Goal: Task Accomplishment & Management: Complete application form

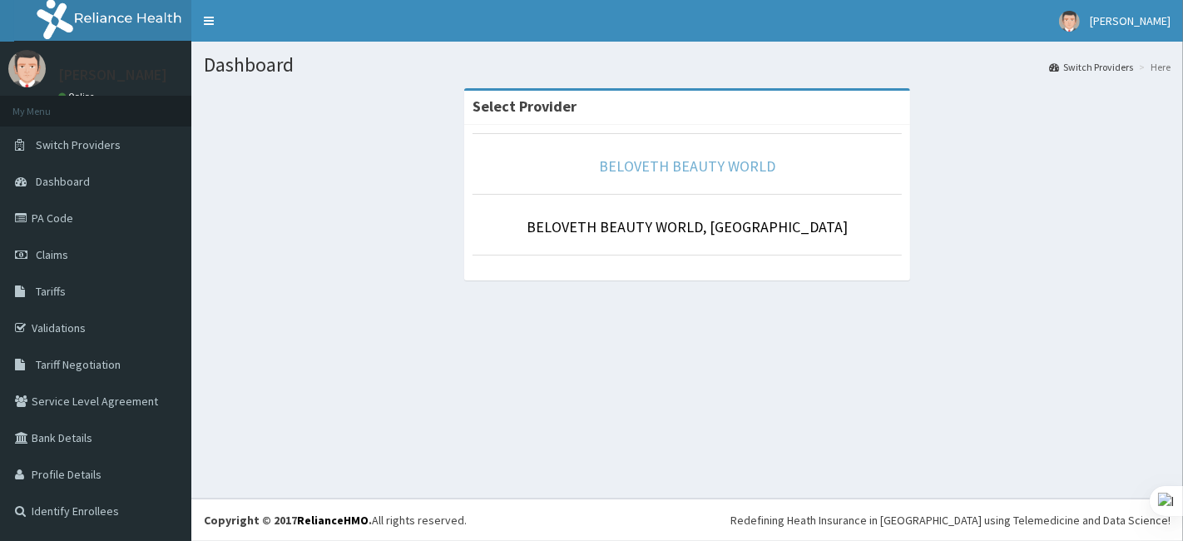
click at [691, 163] on link "BELOVETH BEAUTY WORLD" at bounding box center [687, 165] width 176 height 19
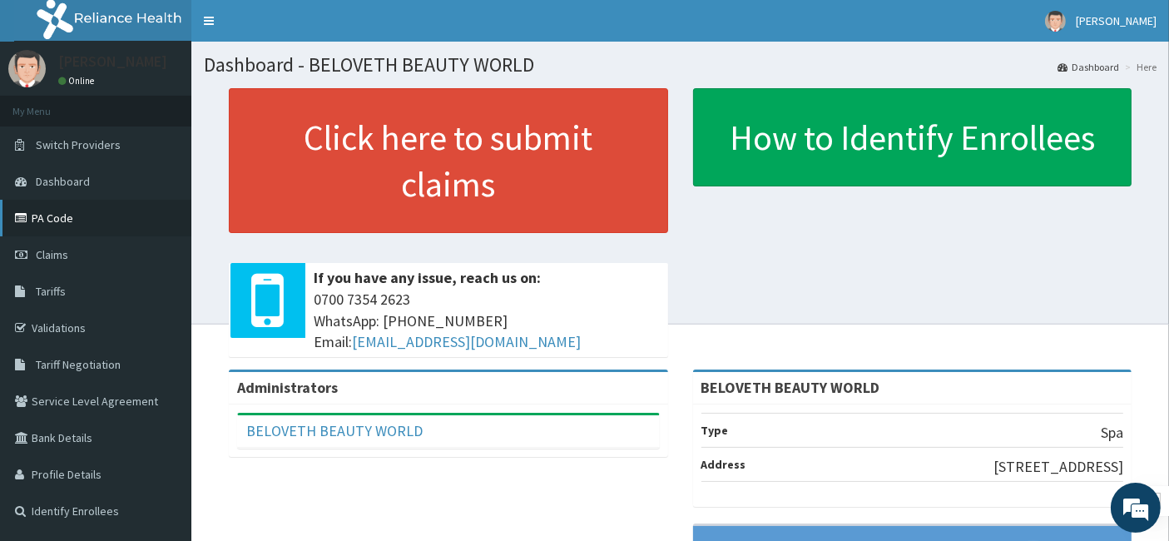
click at [121, 229] on link "PA Code" at bounding box center [95, 218] width 191 height 37
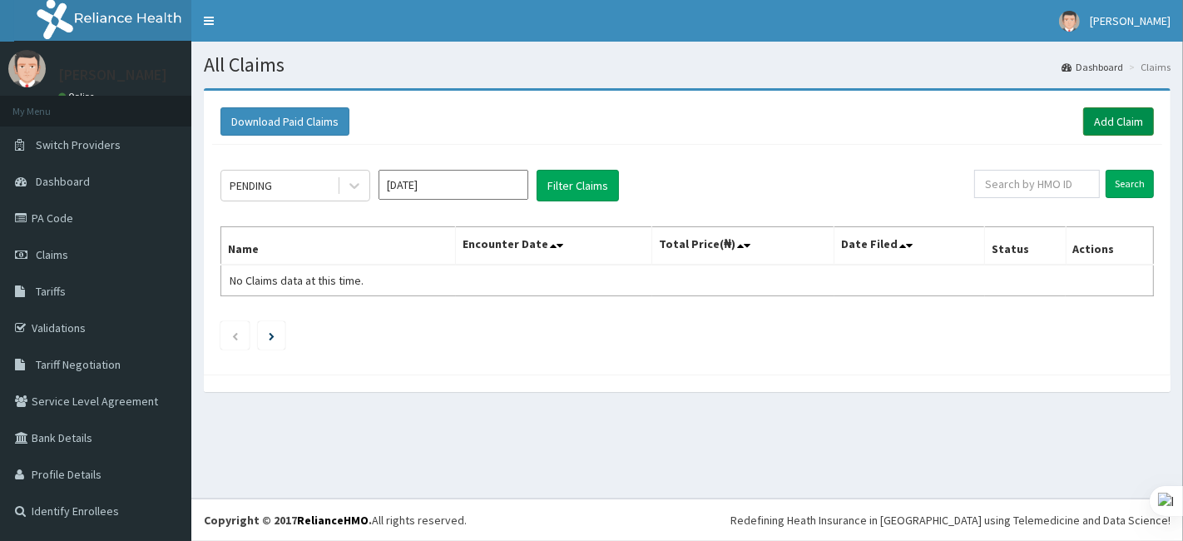
click at [1114, 122] on link "Add Claim" at bounding box center [1118, 121] width 71 height 28
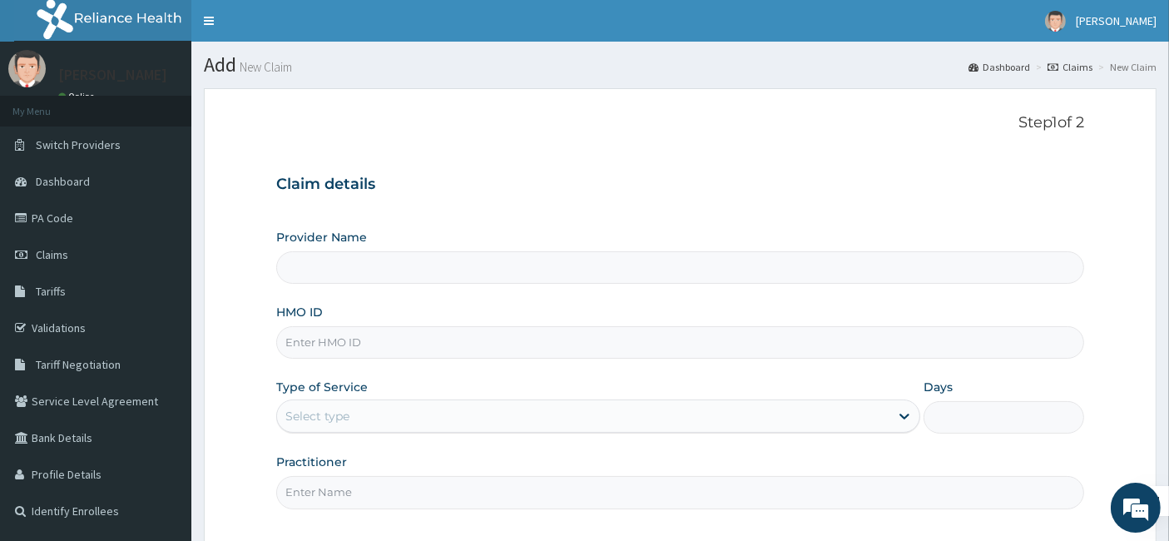
click at [339, 334] on input "HMO ID" at bounding box center [680, 342] width 809 height 32
type input "re"
type input "BELOVETH BEAUTY WORLD"
type input "1"
type input "rel/10460/a"
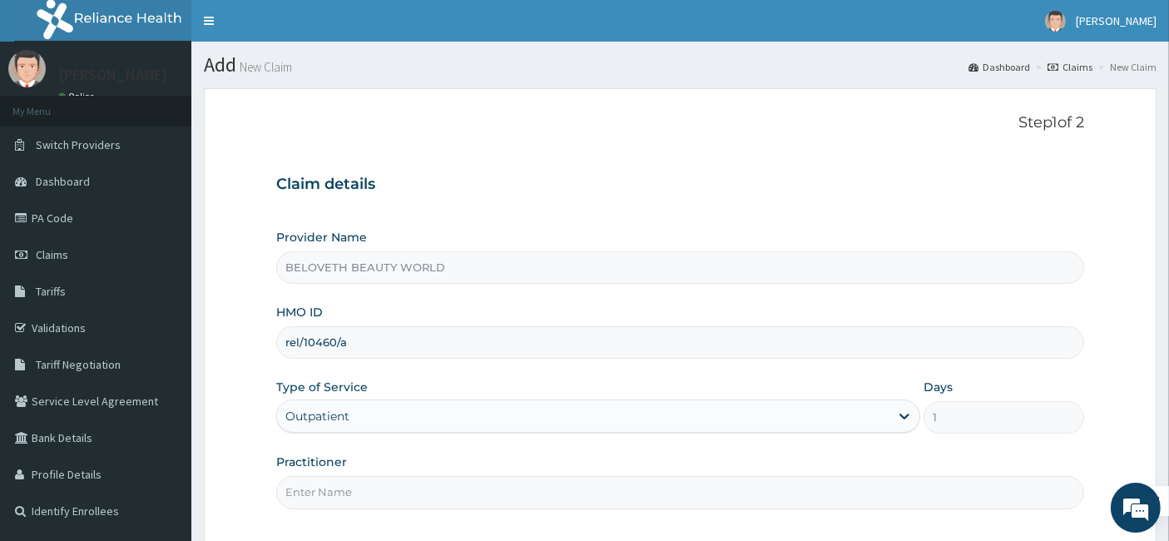
click at [374, 488] on input "Practitioner" at bounding box center [680, 492] width 809 height 32
type input "Oyindamola"
click at [617, 437] on div "Provider Name BELOVETH BEAUTY WORLD HMO ID rel/10460/a Type of Service Outpatie…" at bounding box center [680, 368] width 809 height 279
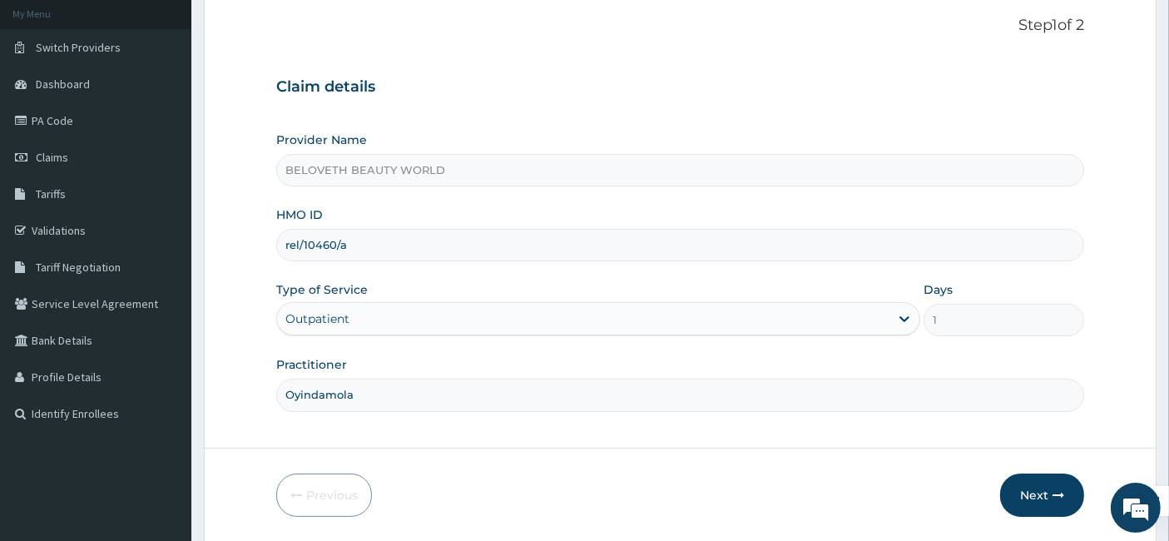
scroll to position [152, 0]
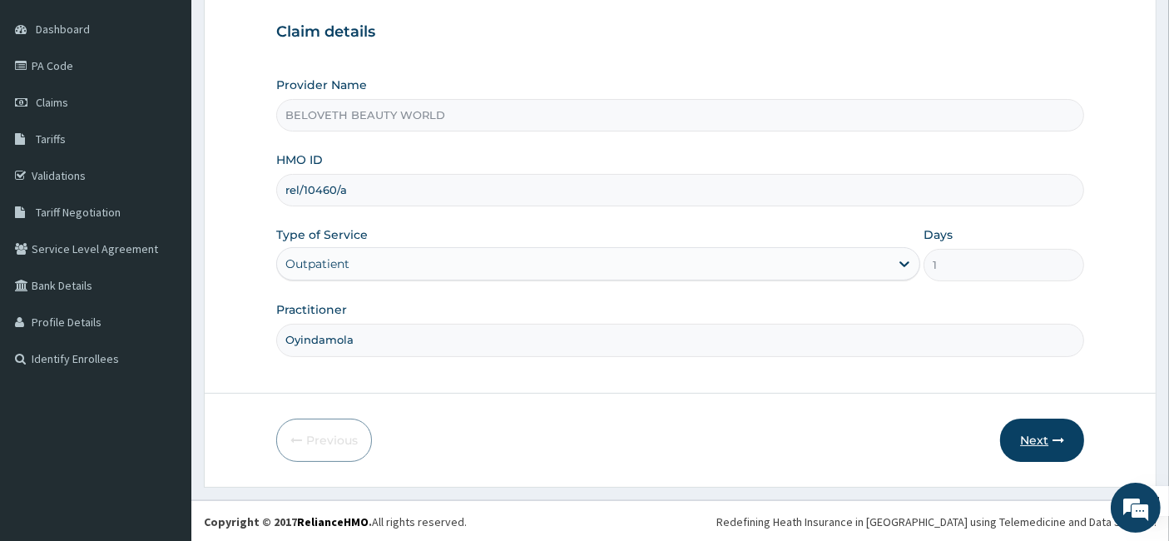
click at [1039, 440] on button "Next" at bounding box center [1042, 439] width 84 height 43
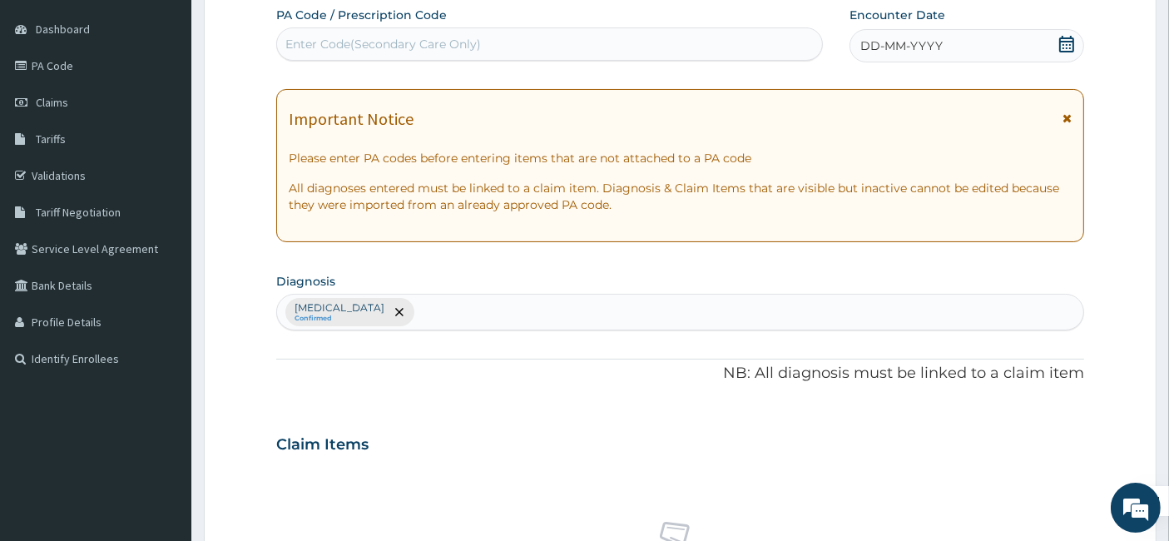
click at [423, 56] on div "Enter Code(Secondary Care Only)" at bounding box center [550, 44] width 546 height 27
paste input "PA/ACC875"
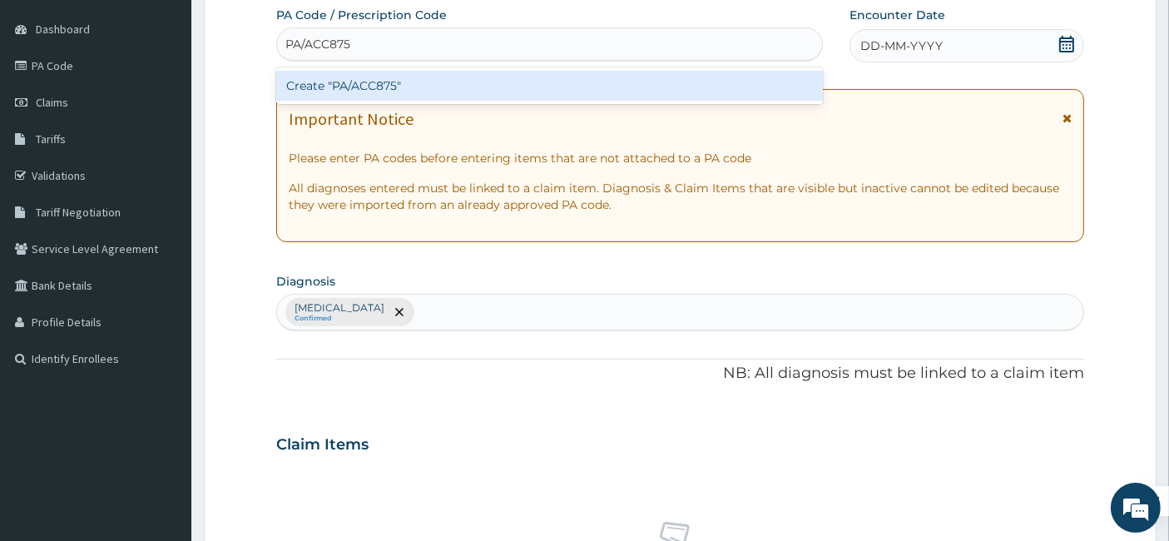
type input "PA/ACC875"
click at [389, 87] on div "Create "PA/ACC875"" at bounding box center [549, 86] width 547 height 30
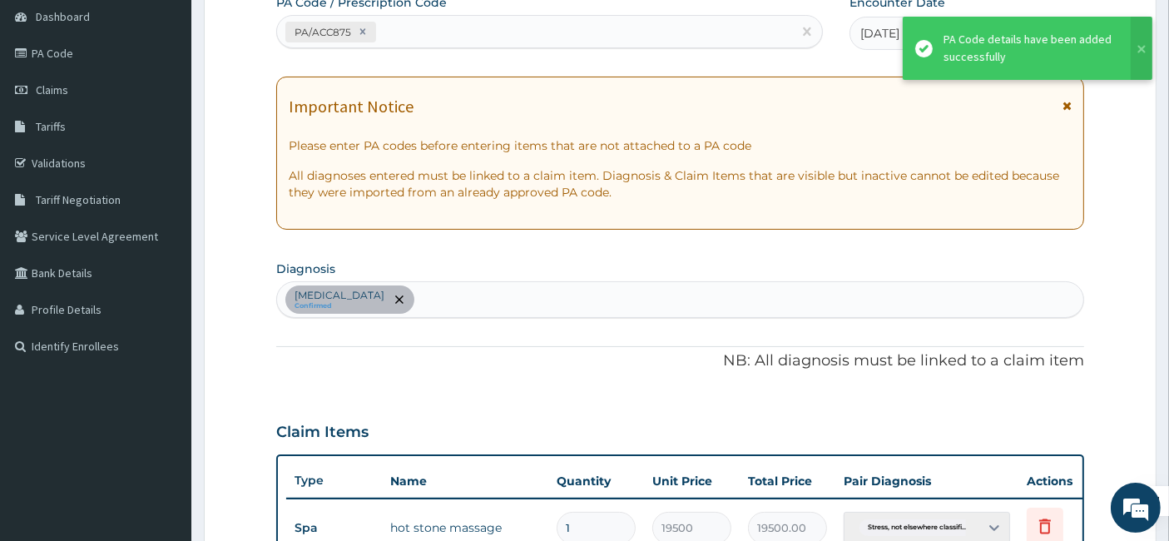
scroll to position [589, 0]
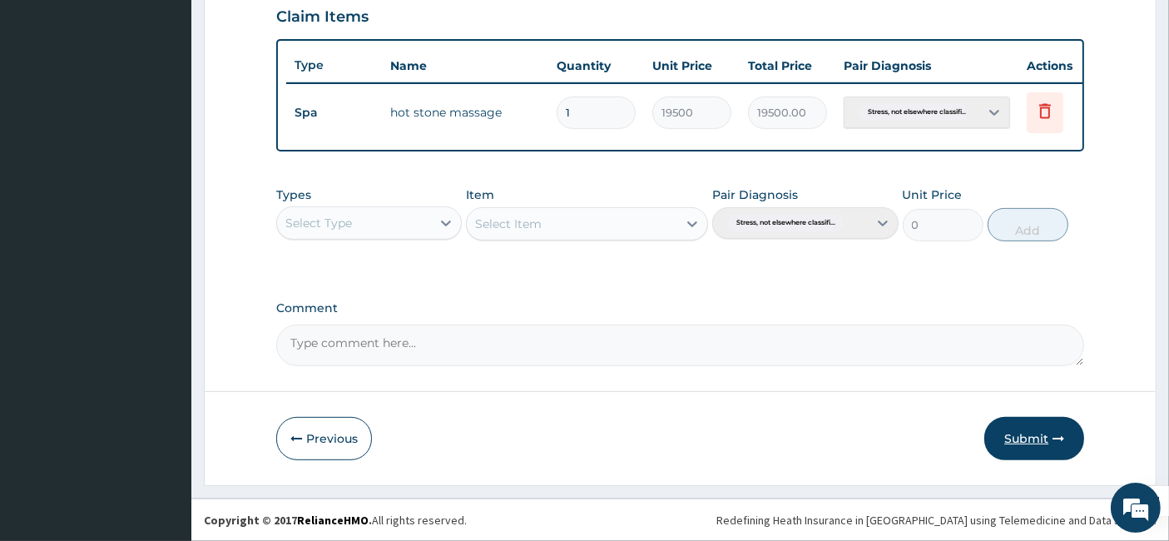
click at [1029, 438] on button "Submit" at bounding box center [1034, 438] width 100 height 43
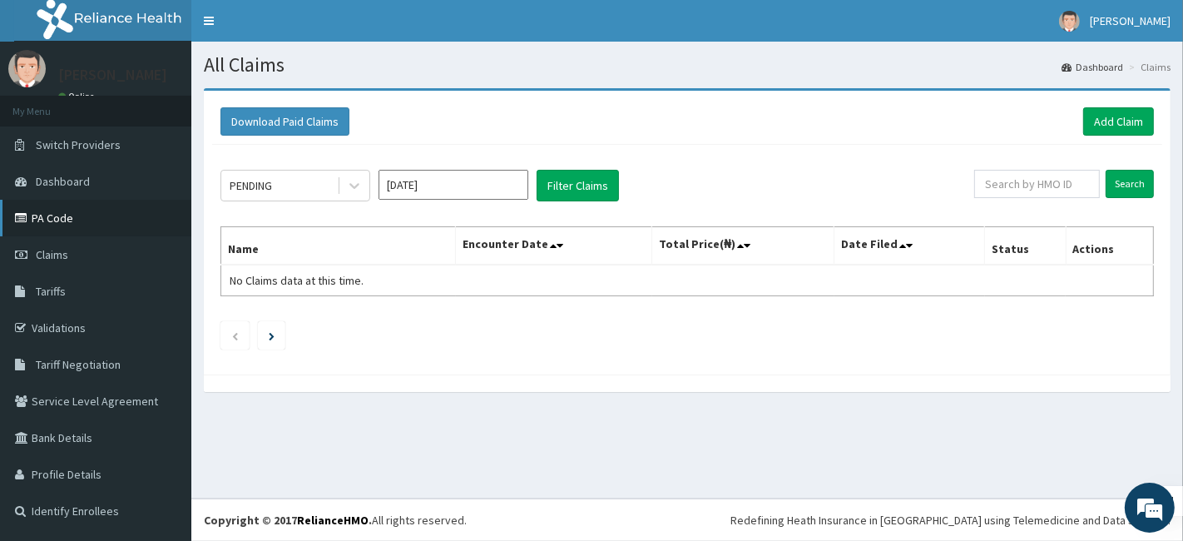
click at [68, 208] on link "PA Code" at bounding box center [95, 218] width 191 height 37
click at [1108, 121] on link "Add Claim" at bounding box center [1118, 121] width 71 height 28
click at [1061, 184] on input "text" at bounding box center [1037, 184] width 126 height 28
paste input "HNL/10013/B"
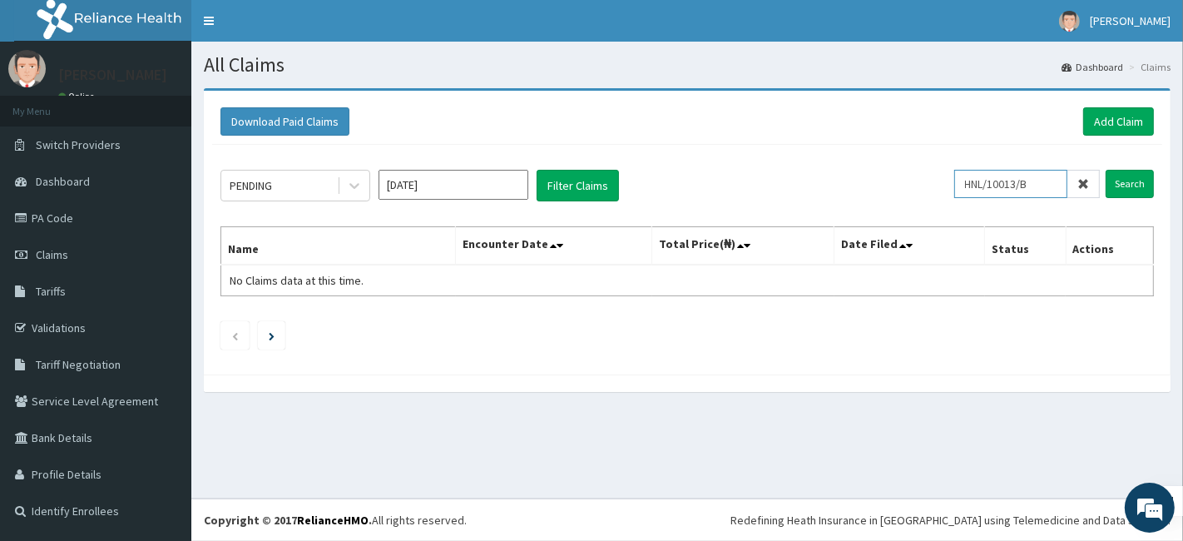
click at [992, 183] on input "HNL/10013/B" at bounding box center [1010, 184] width 113 height 28
type input "HNL/10013/B"
click at [1141, 194] on input "Search" at bounding box center [1129, 184] width 48 height 28
click at [87, 226] on link "PA Code" at bounding box center [95, 218] width 191 height 37
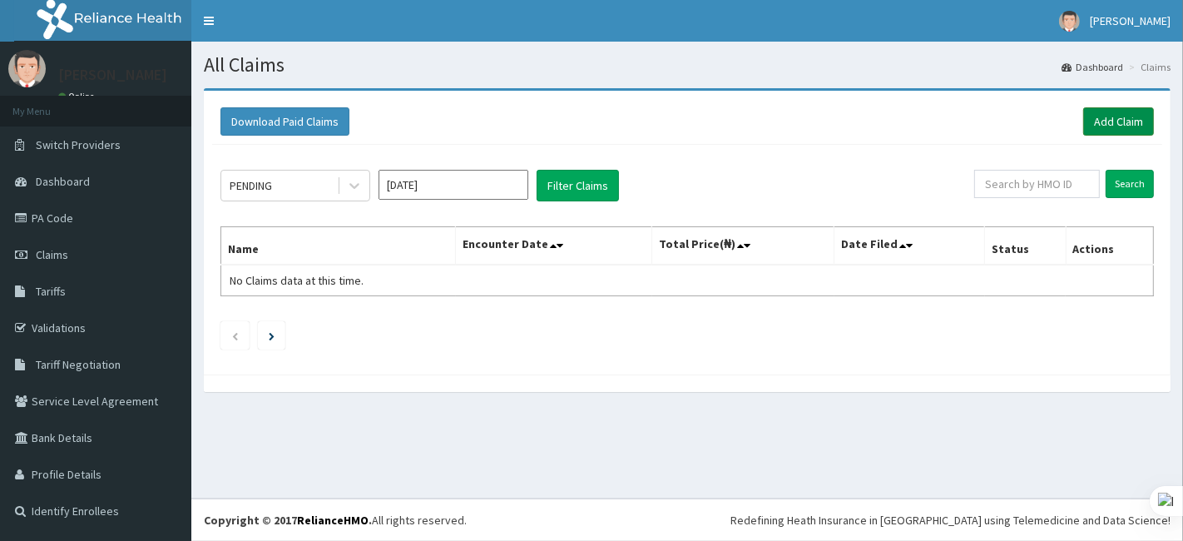
click at [1120, 119] on link "Add Claim" at bounding box center [1118, 121] width 71 height 28
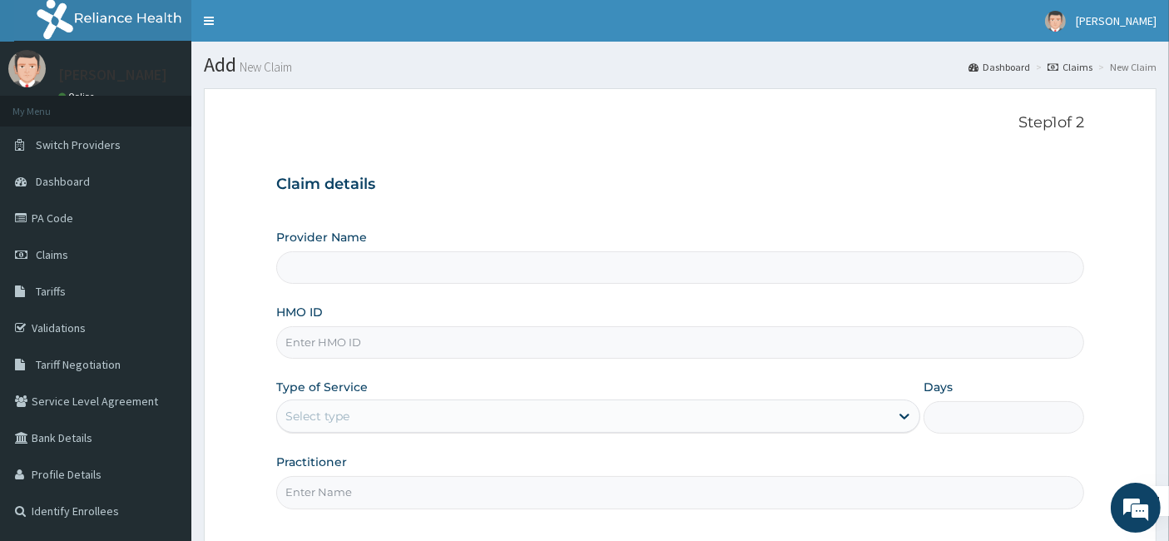
click at [397, 336] on input "HMO ID" at bounding box center [680, 342] width 809 height 32
type input "hnl"
type input "BELOVETH BEAUTY WORLD"
type input "1"
type input "HNL/10013/B"
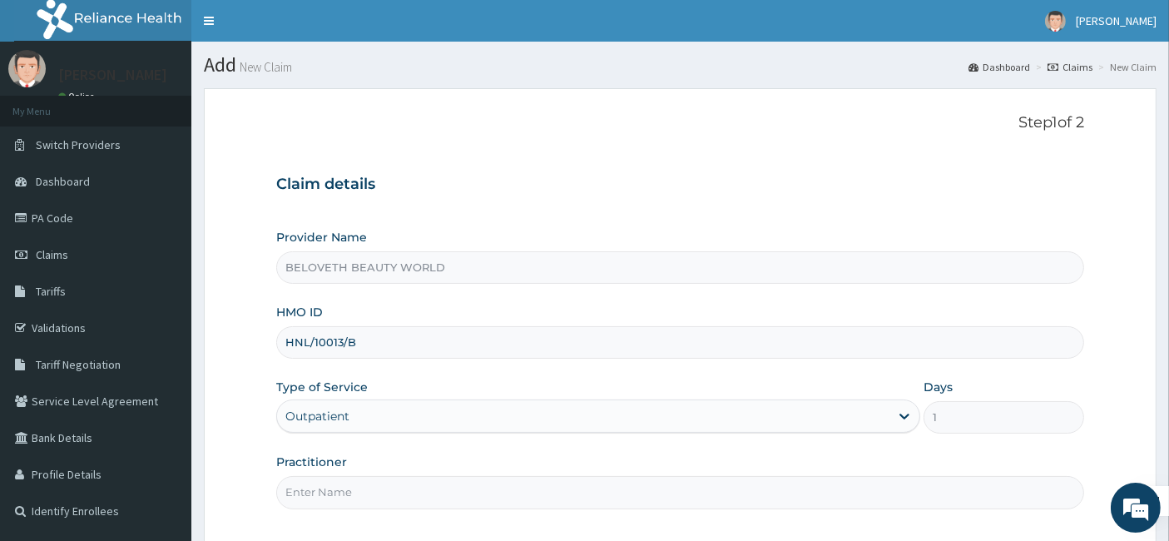
click at [406, 462] on div "Practitioner" at bounding box center [680, 480] width 809 height 55
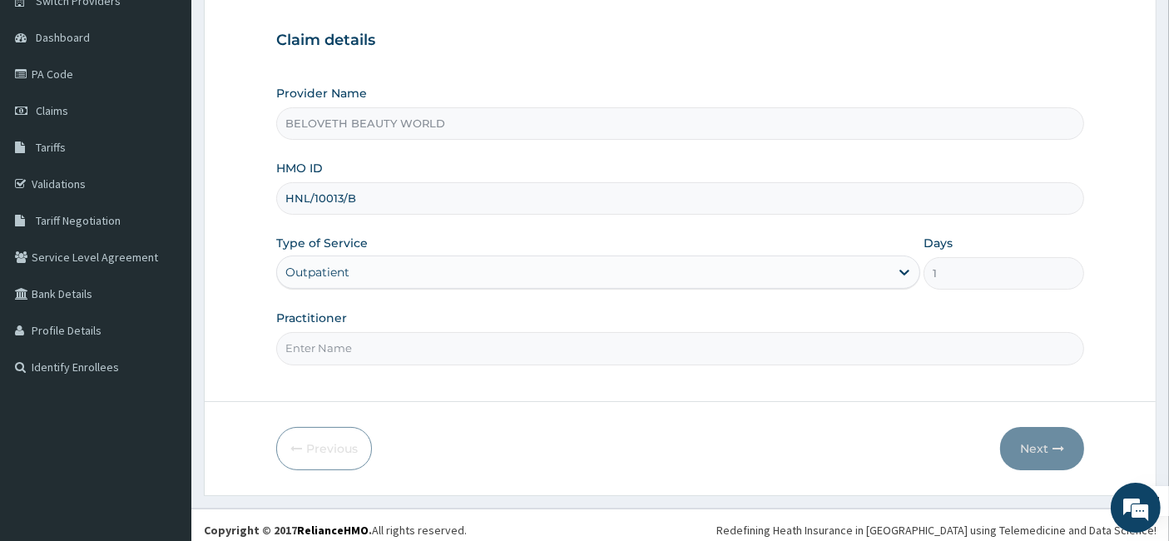
scroll to position [152, 0]
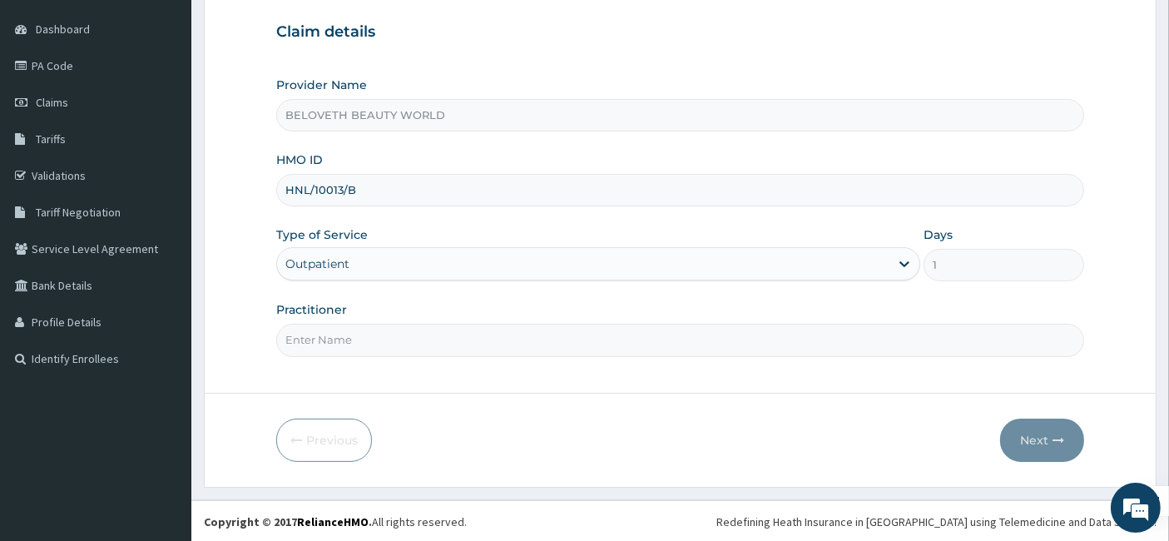
click at [398, 331] on input "Practitioner" at bounding box center [680, 340] width 809 height 32
type input "Oyindamola"
click at [1043, 432] on button "Next" at bounding box center [1042, 439] width 84 height 43
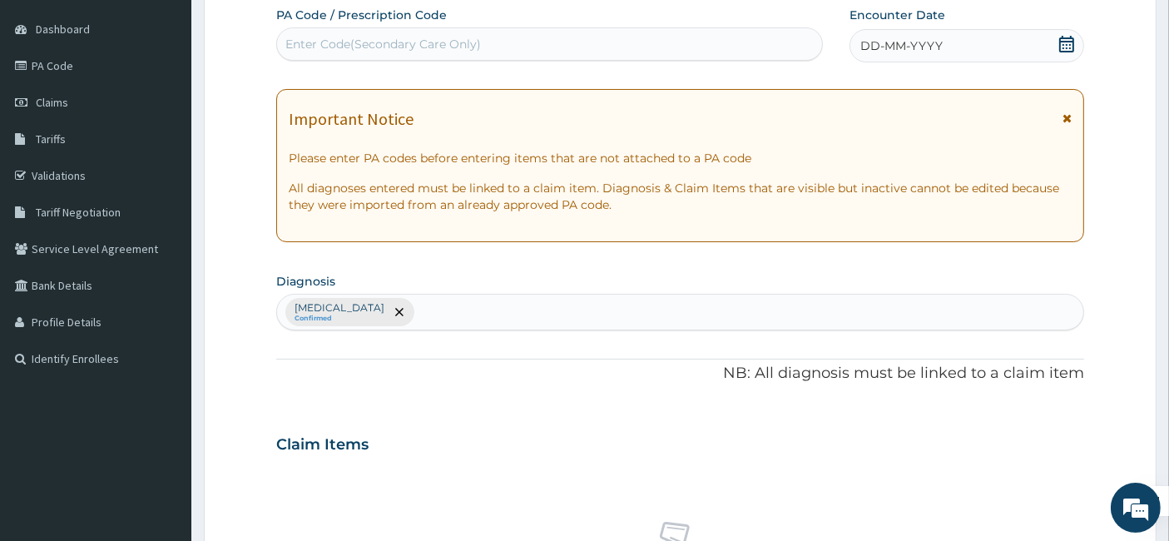
scroll to position [0, 0]
click at [432, 31] on div "Enter Code(Secondary Care Only)" at bounding box center [550, 44] width 546 height 27
paste input "PA/7253F8"
type input "PA/7253F8"
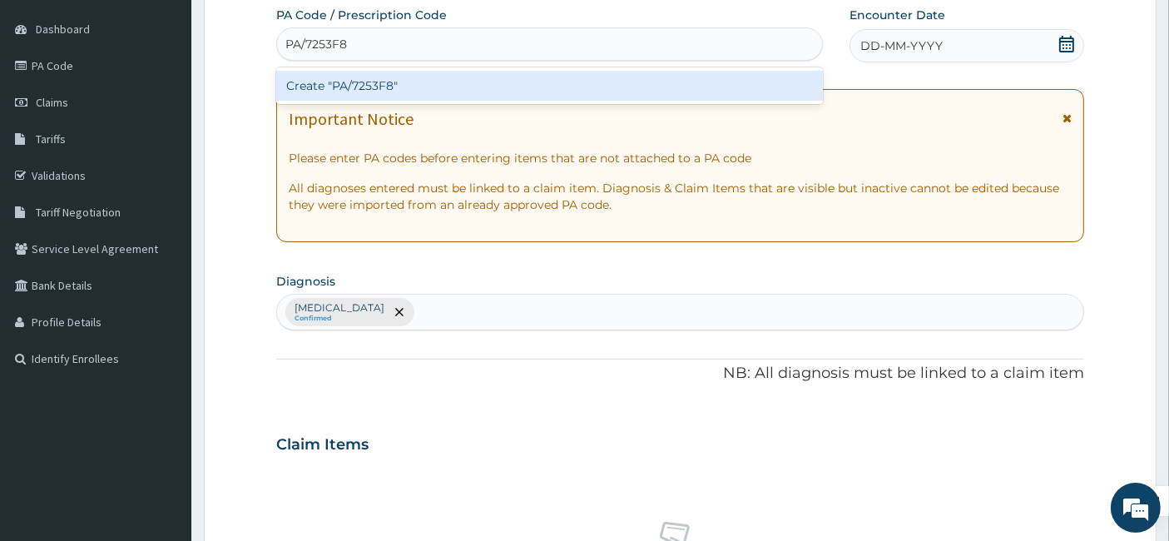
click at [408, 79] on div "Create "PA/7253F8"" at bounding box center [549, 86] width 547 height 30
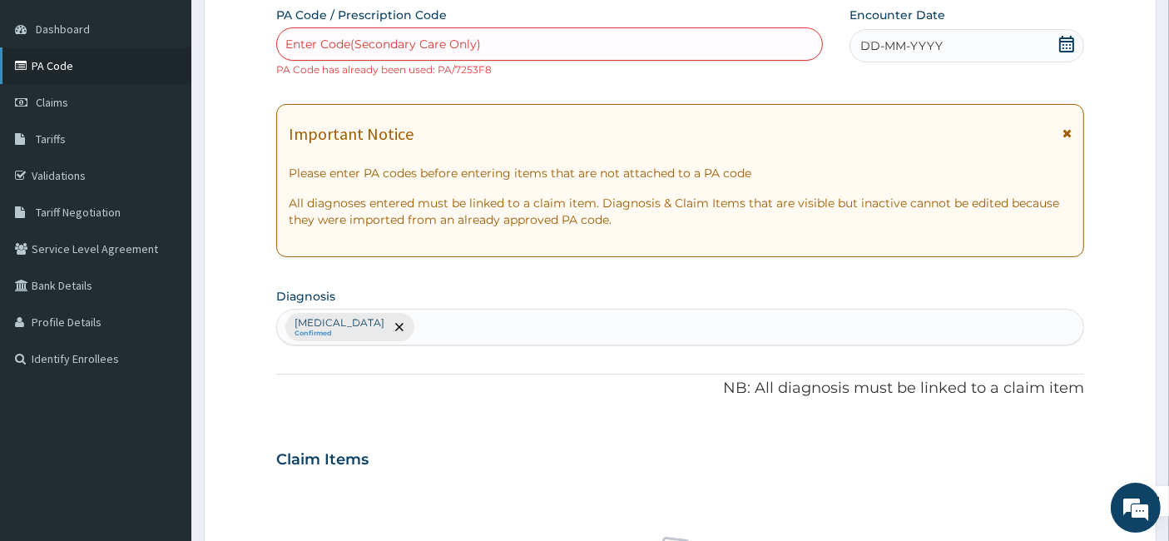
click at [124, 72] on link "PA Code" at bounding box center [95, 65] width 191 height 37
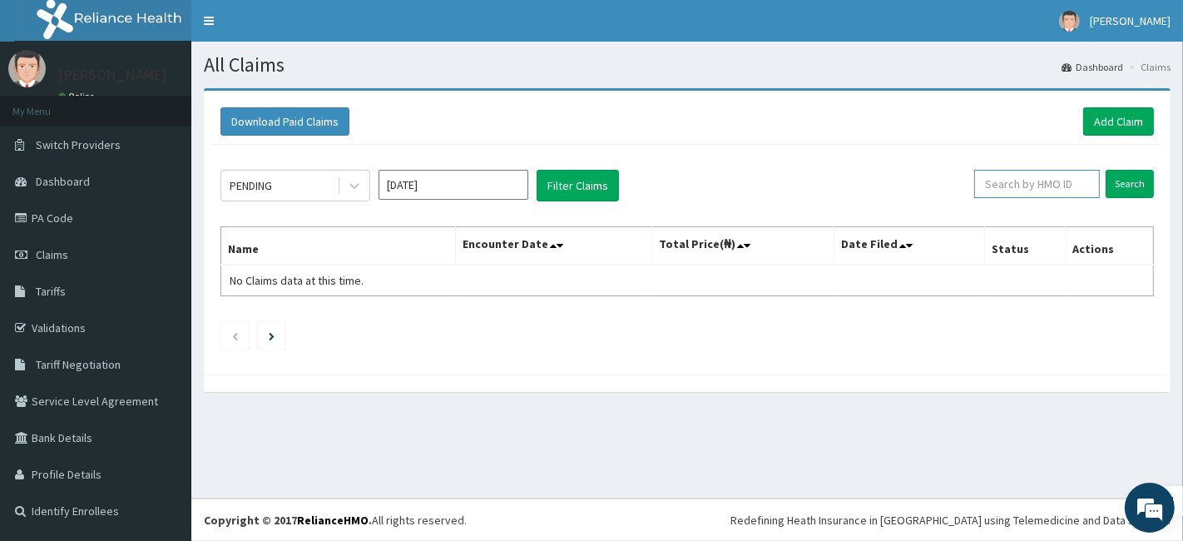
click at [1026, 189] on input "text" at bounding box center [1037, 184] width 126 height 28
paste input "ISW/10426/B"
click at [992, 181] on input "ISW/10426/B" at bounding box center [1010, 184] width 113 height 28
click at [977, 179] on input "ISW/10426/B" at bounding box center [1010, 184] width 113 height 28
click at [981, 183] on input "ISW/10426/B" at bounding box center [1010, 184] width 113 height 28
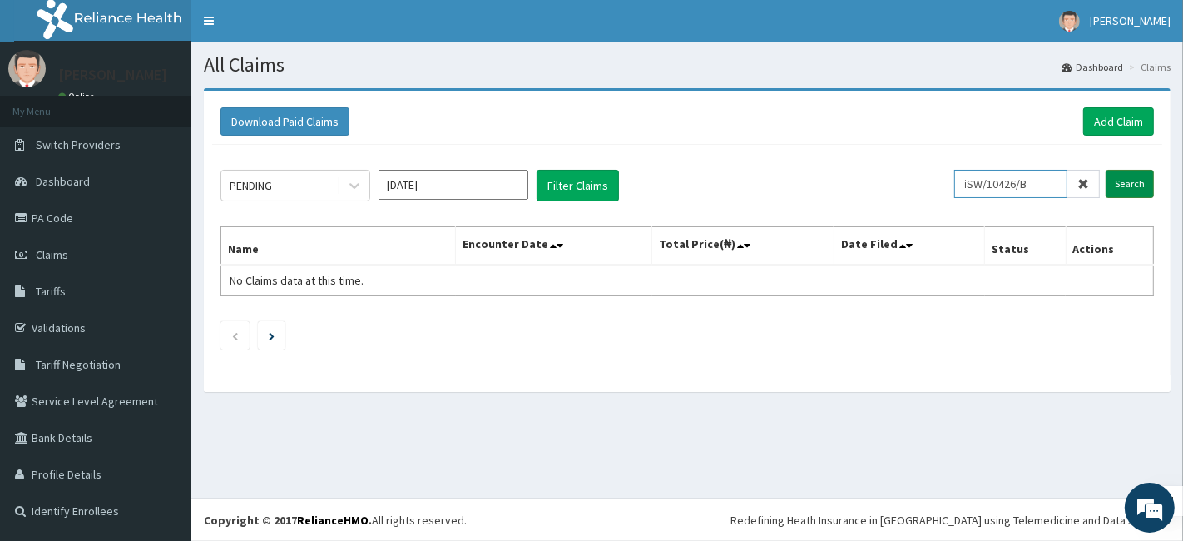
type input "iSW/10426/B"
click at [1148, 181] on input "Search" at bounding box center [1129, 184] width 48 height 28
click at [277, 332] on li at bounding box center [271, 335] width 27 height 28
click at [81, 245] on link "Claims" at bounding box center [95, 254] width 191 height 37
click at [1094, 118] on link "Add Claim" at bounding box center [1118, 121] width 71 height 28
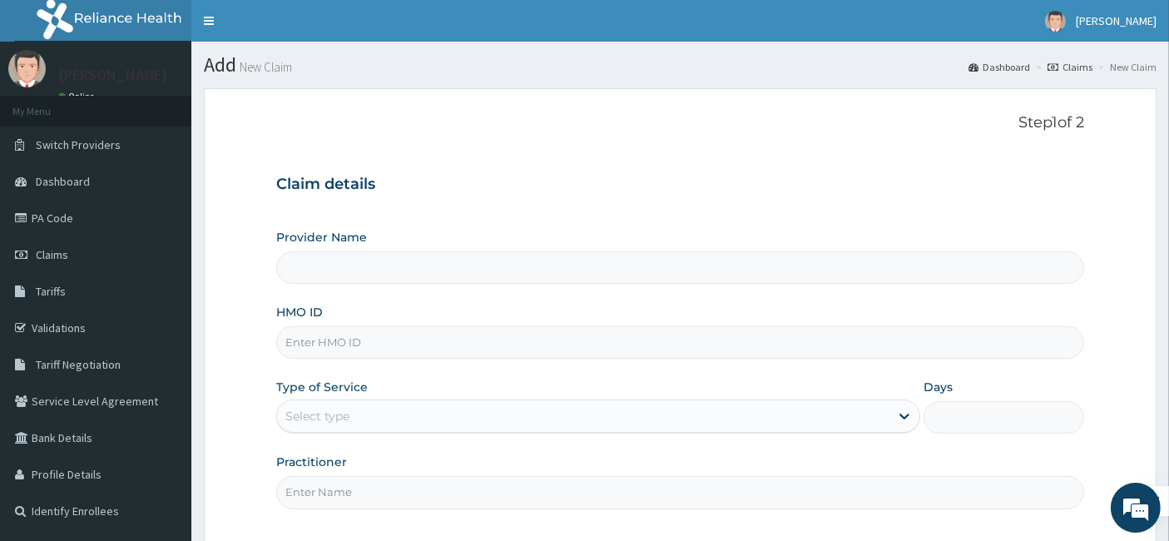
drag, startPoint x: 0, startPoint y: 0, endPoint x: 408, endPoint y: 344, distance: 533.7
click at [408, 344] on input "HMO ID" at bounding box center [680, 342] width 809 height 32
type input "i"
type input "BELOVETH BEAUTY WORLD"
type input "1"
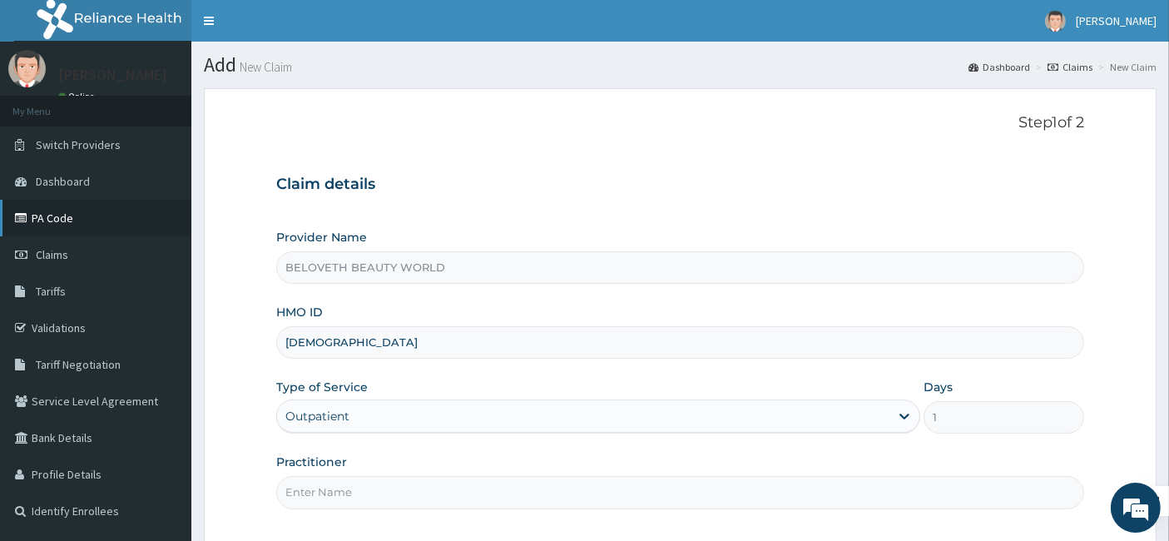
type input "isw"
click at [126, 210] on link "PA Code" at bounding box center [95, 218] width 191 height 37
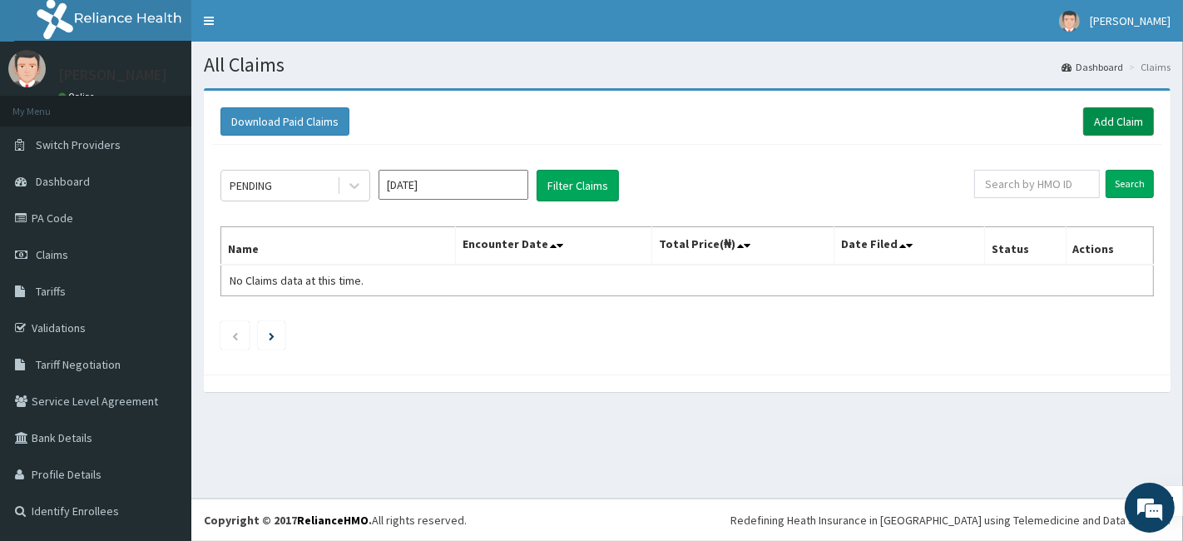
click at [1138, 110] on link "Add Claim" at bounding box center [1118, 121] width 71 height 28
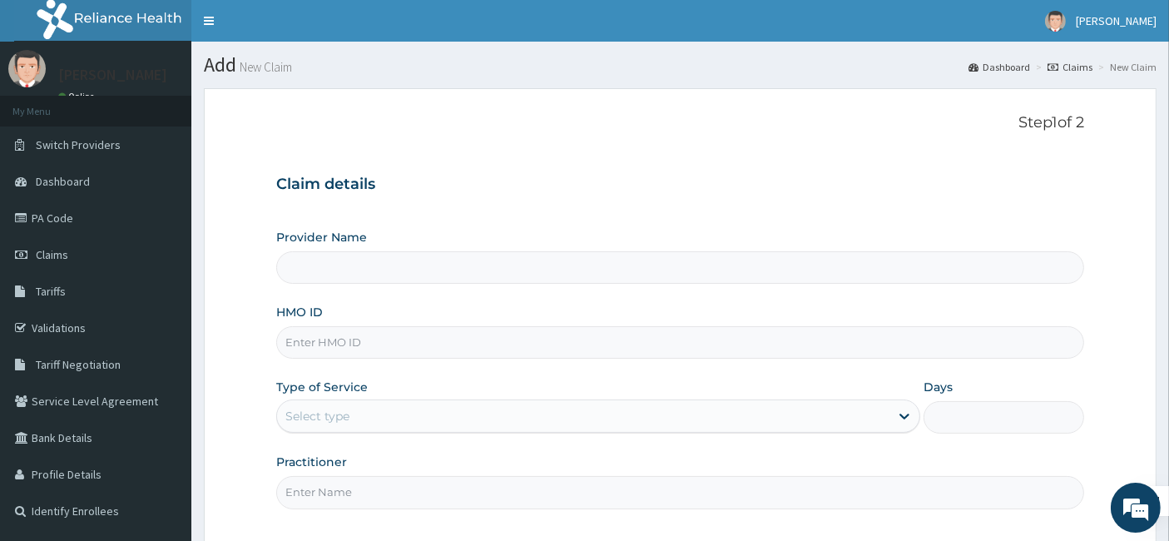
drag, startPoint x: 0, startPoint y: 0, endPoint x: 354, endPoint y: 353, distance: 499.4
click at [354, 353] on input "HMO ID" at bounding box center [680, 342] width 809 height 32
type input "ISW/10426/B"
click at [456, 478] on input "Practitioner" at bounding box center [680, 492] width 809 height 32
type input "Oyindamola"
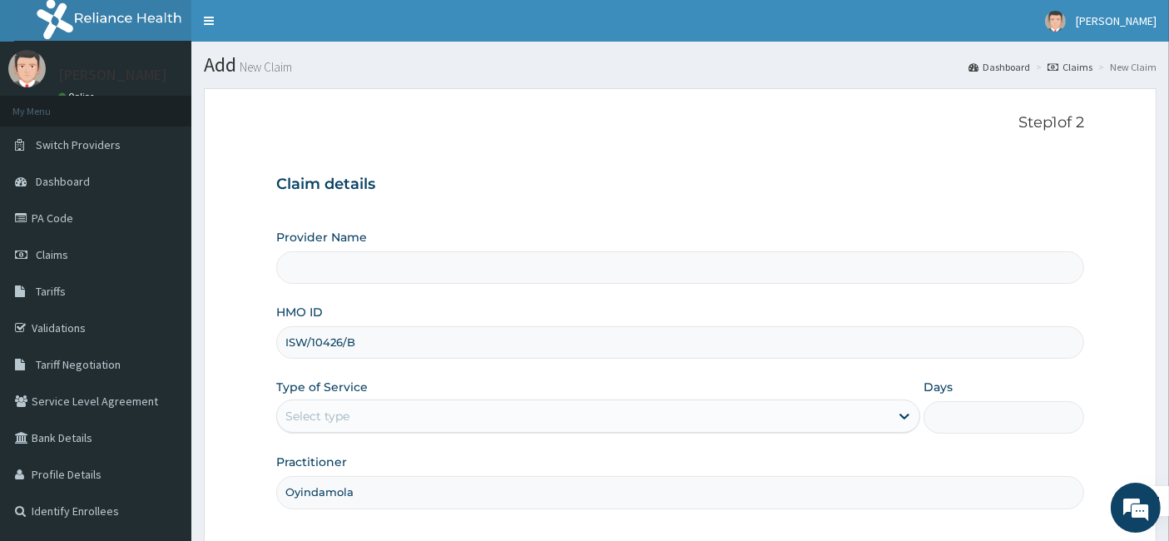
type input "BELOVETH BEAUTY WORLD"
type input "1"
click at [584, 454] on div "Practitioner Oyindamola" at bounding box center [680, 480] width 809 height 55
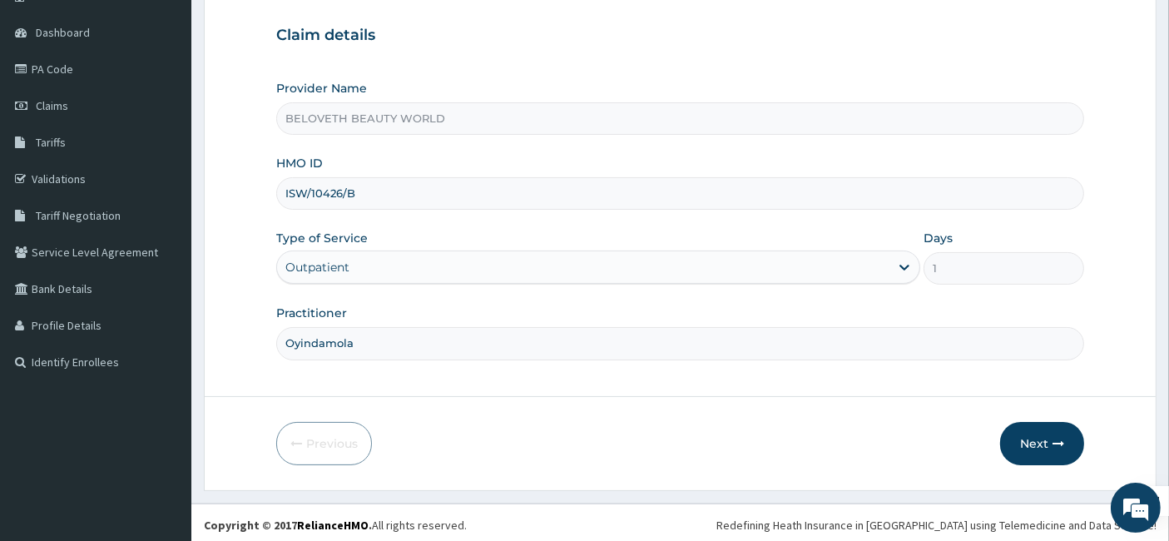
scroll to position [152, 0]
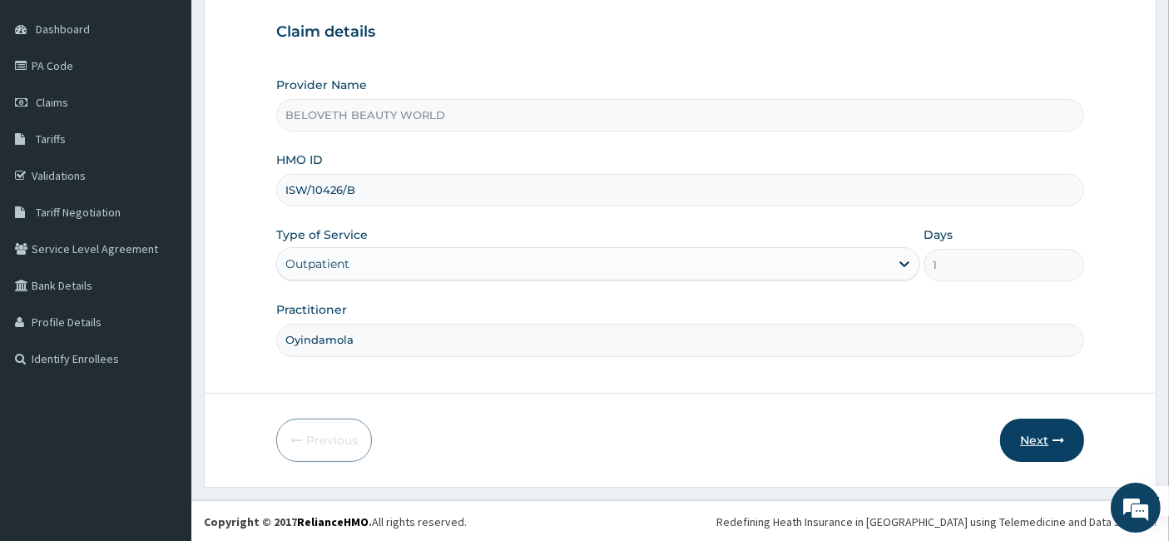
click at [1036, 445] on button "Next" at bounding box center [1042, 439] width 84 height 43
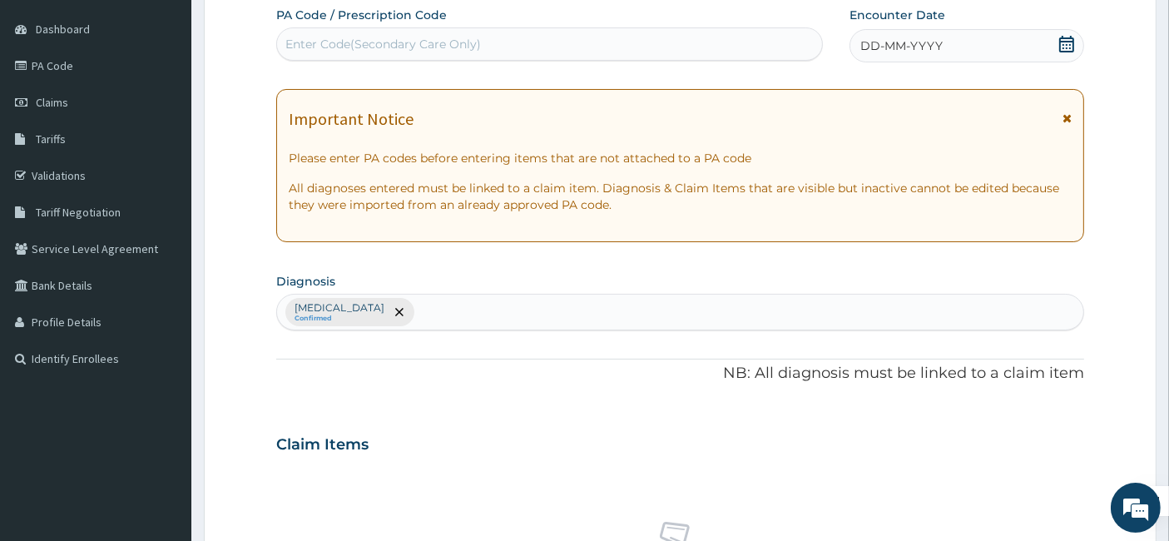
click at [445, 43] on div "Enter Code(Secondary Care Only)" at bounding box center [382, 44] width 195 height 17
paste input "PA/019479"
type input "PA/019479"
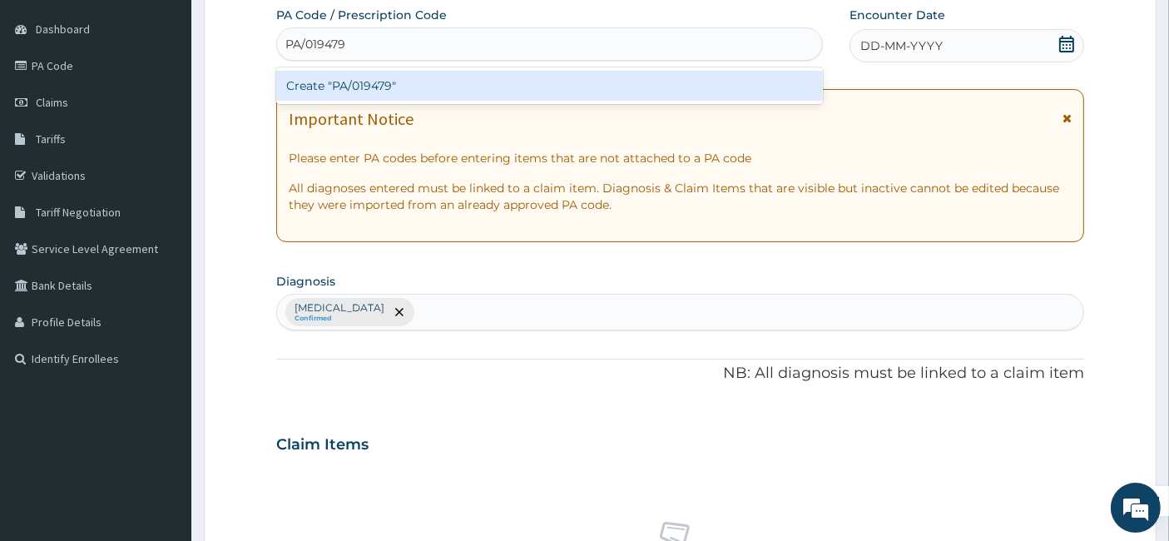
click at [373, 88] on div "Create "PA/019479"" at bounding box center [549, 86] width 547 height 30
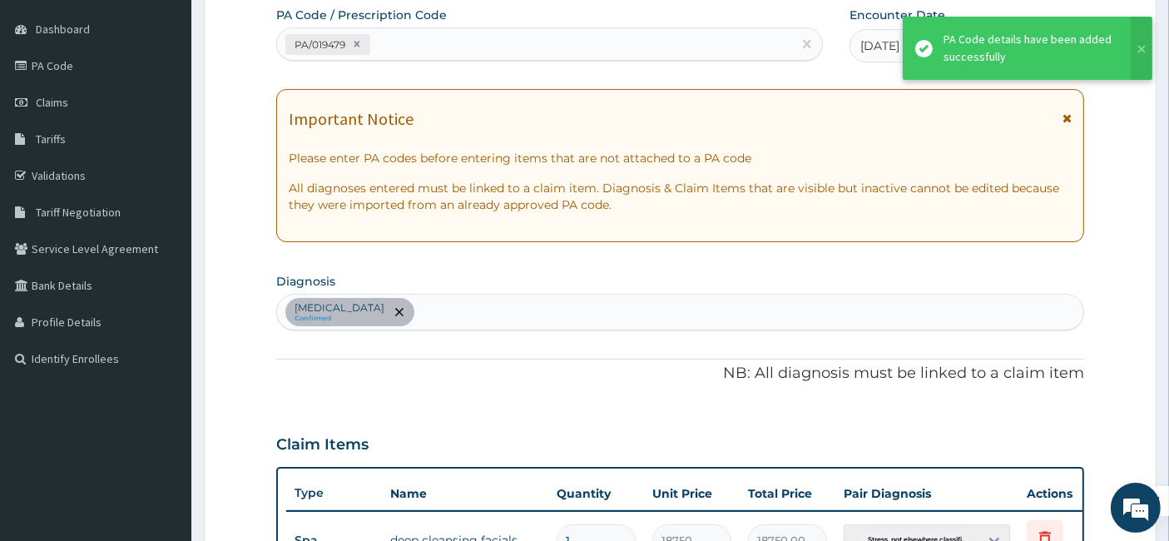
scroll to position [165, 0]
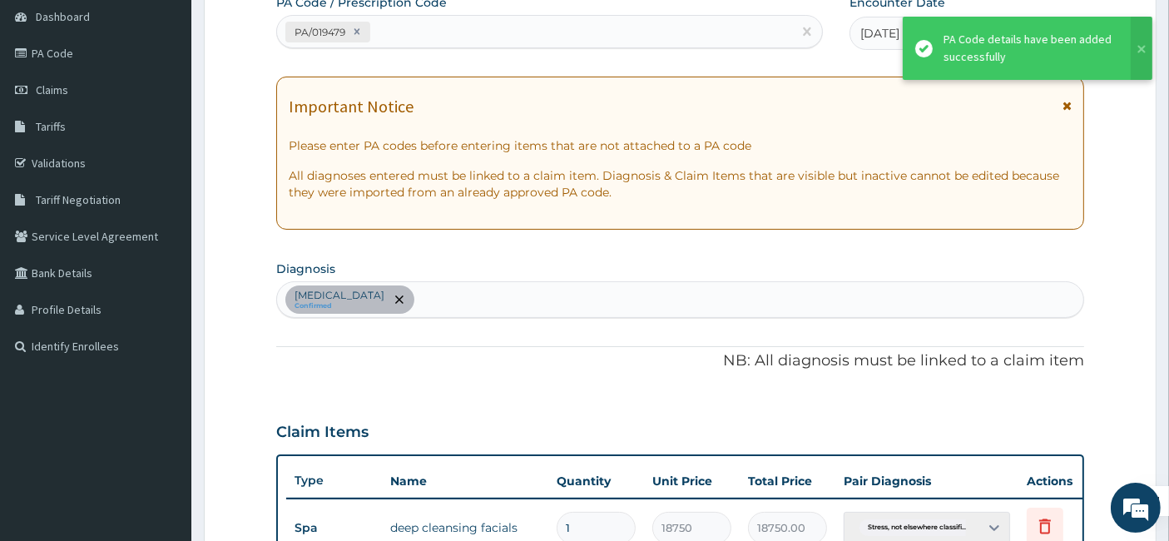
click at [1121, 410] on form "Step 2 of 2 PA Code / Prescription Code PA/019479 Encounter Date 13-10-2025 Imp…" at bounding box center [680, 411] width 952 height 977
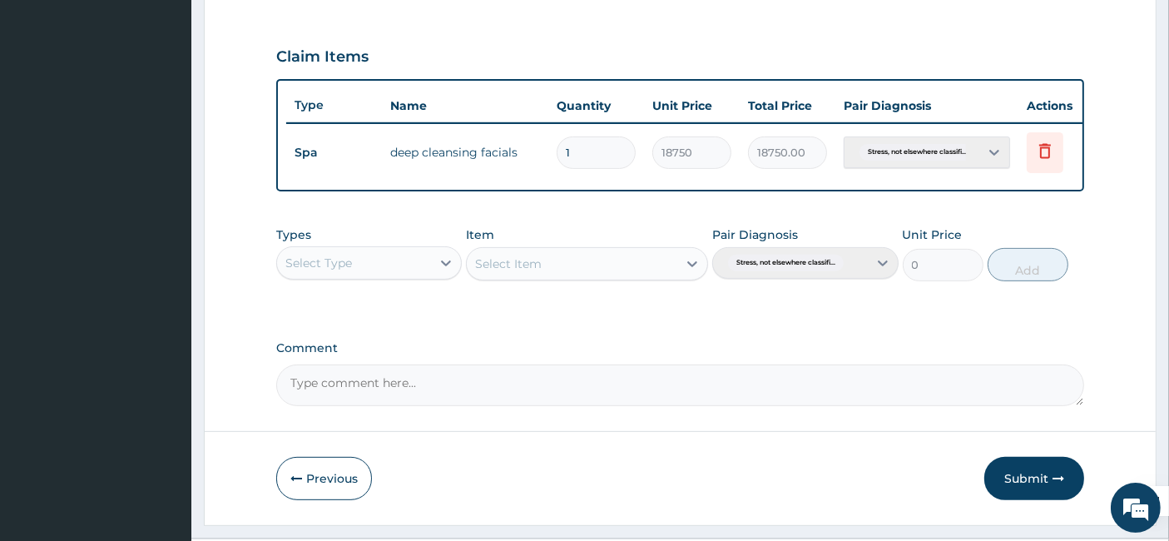
scroll to position [589, 0]
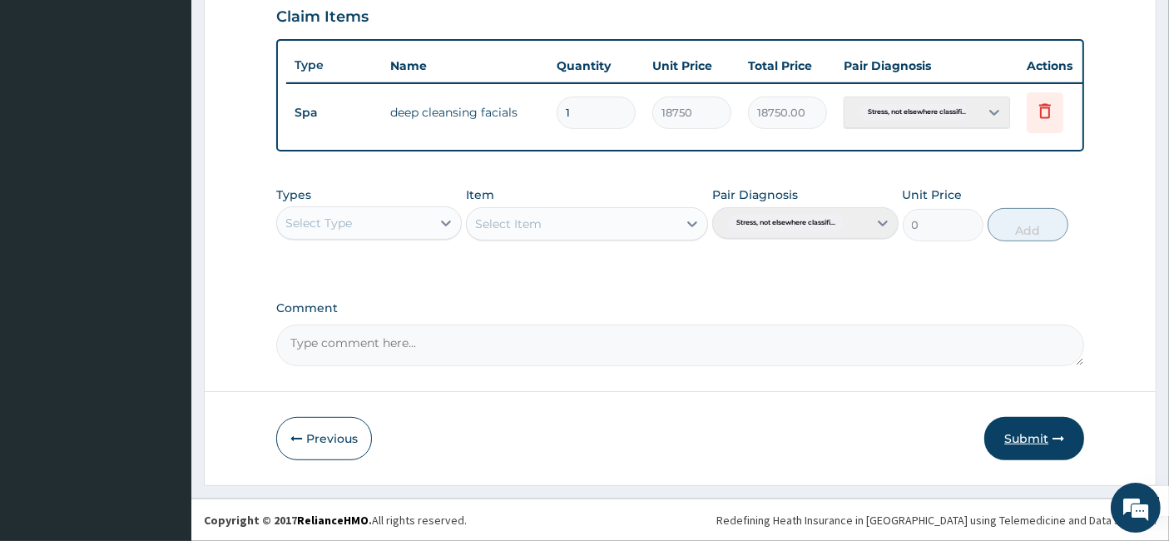
click at [1032, 428] on button "Submit" at bounding box center [1034, 438] width 100 height 43
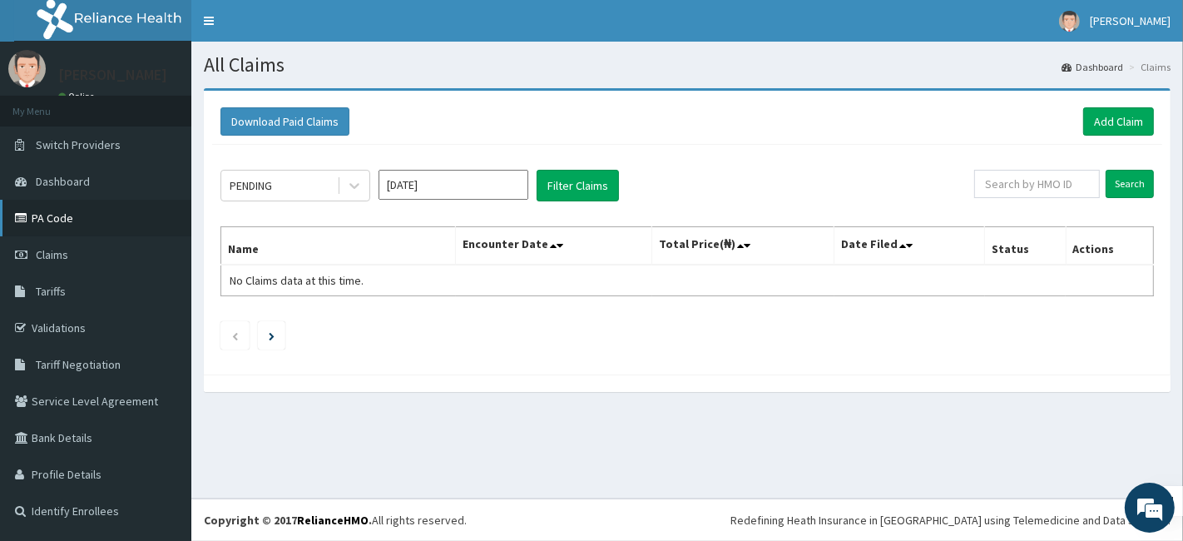
click at [82, 229] on link "PA Code" at bounding box center [95, 218] width 191 height 37
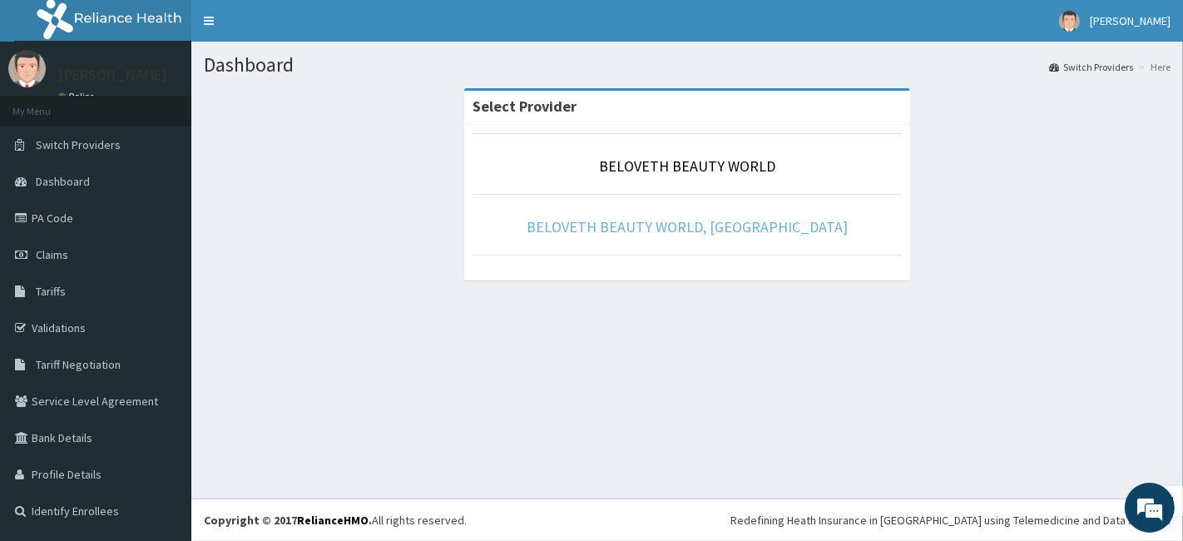
click at [653, 220] on link "BELOVETH BEAUTY WORLD, [GEOGRAPHIC_DATA]" at bounding box center [687, 226] width 321 height 19
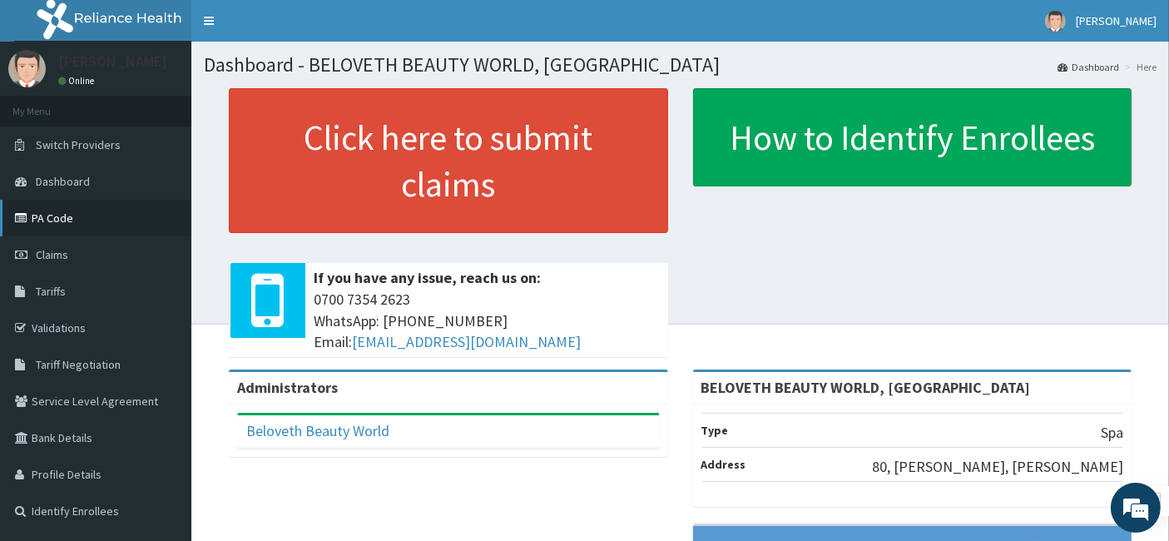
click at [78, 209] on link "PA Code" at bounding box center [95, 218] width 191 height 37
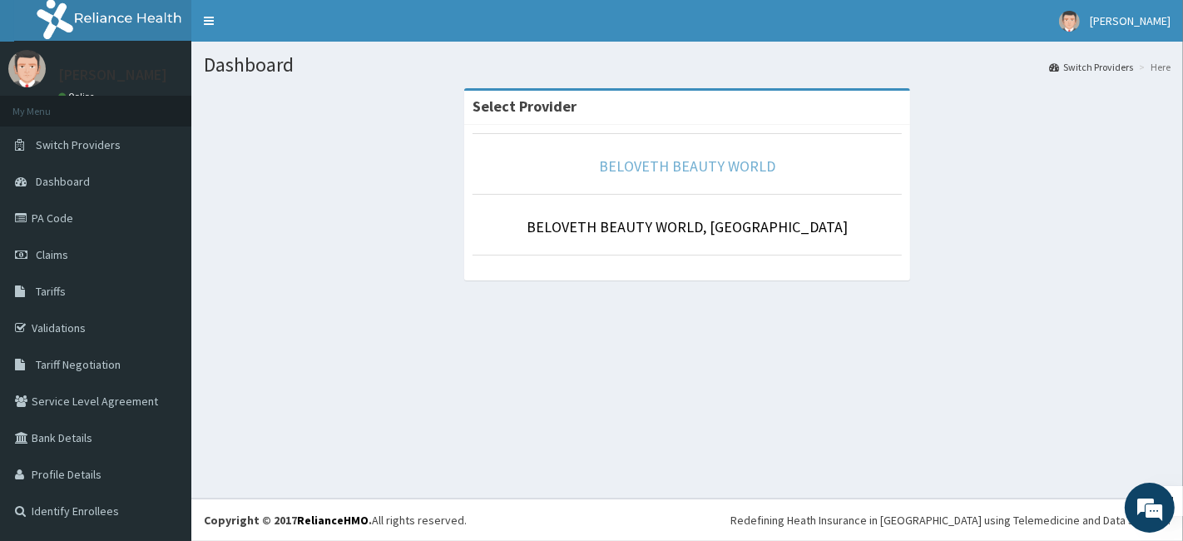
click at [688, 172] on link "BELOVETH BEAUTY WORLD" at bounding box center [687, 165] width 176 height 19
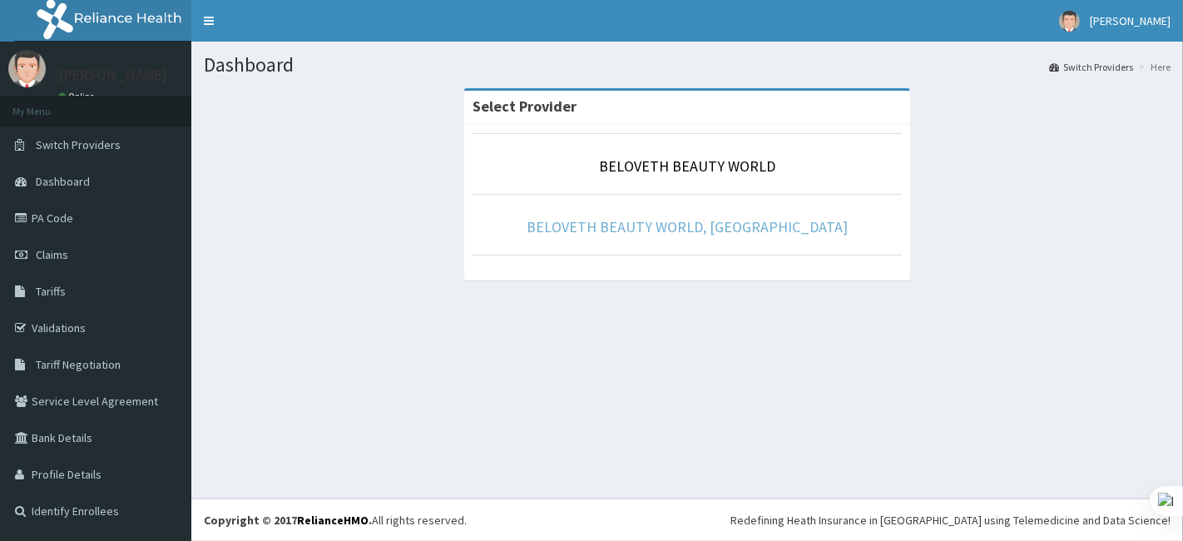
click at [648, 229] on link "BELOVETH BEAUTY WORLD, [GEOGRAPHIC_DATA]" at bounding box center [687, 226] width 321 height 19
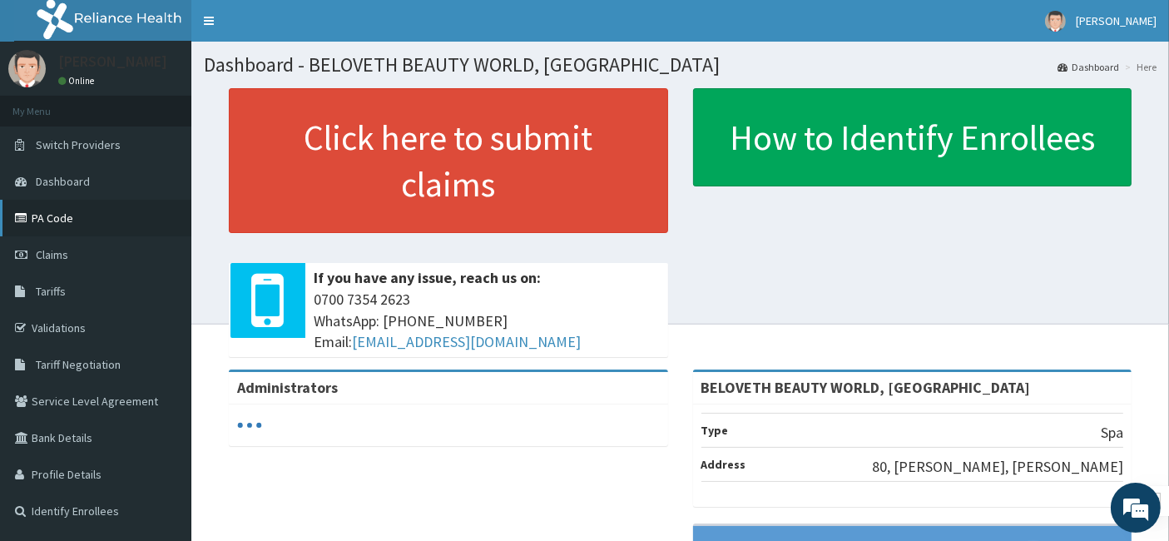
click at [112, 227] on link "PA Code" at bounding box center [95, 218] width 191 height 37
